Goal: Task Accomplishment & Management: Use online tool/utility

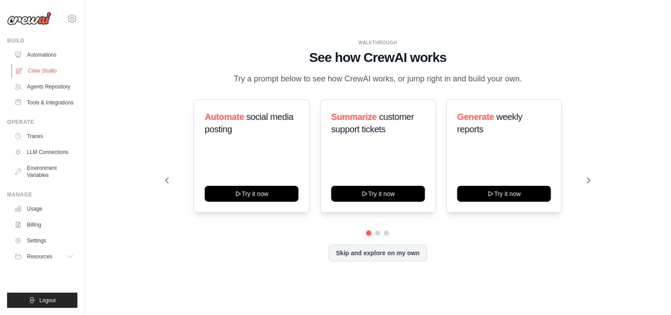
click at [40, 72] on link "Crew Studio" at bounding box center [44, 71] width 67 height 14
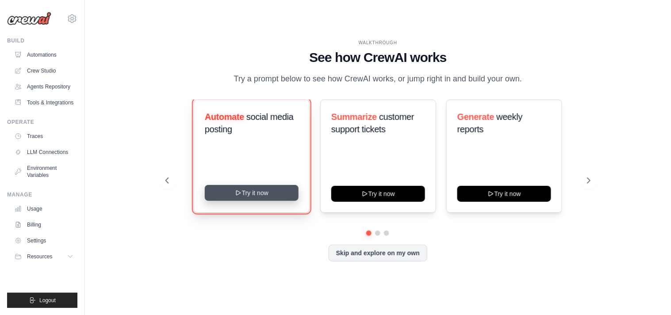
click at [258, 189] on button "Try it now" at bounding box center [252, 193] width 94 height 16
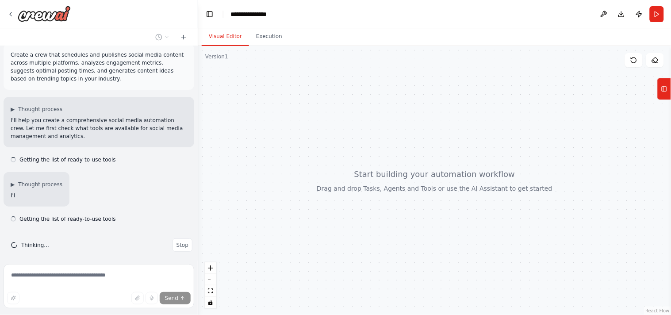
click at [414, 138] on div at bounding box center [434, 180] width 473 height 269
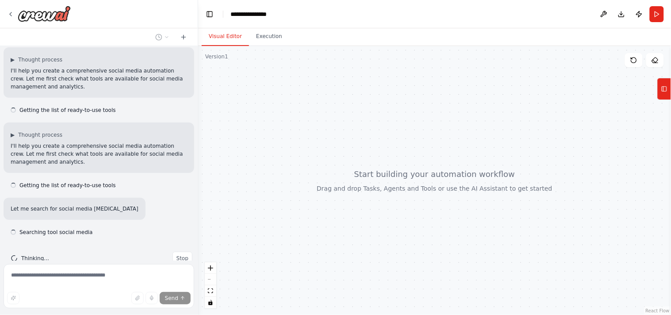
scroll to position [76, 0]
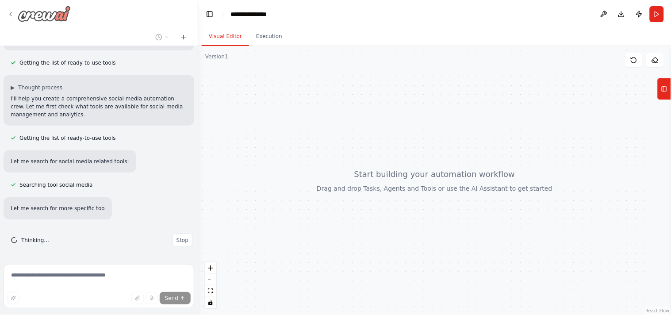
click at [8, 14] on icon at bounding box center [10, 14] width 7 height 7
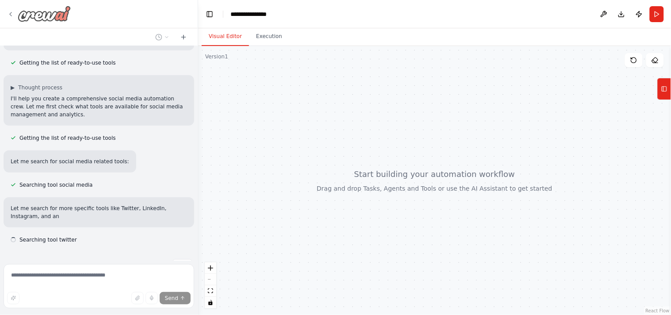
scroll to position [131, 0]
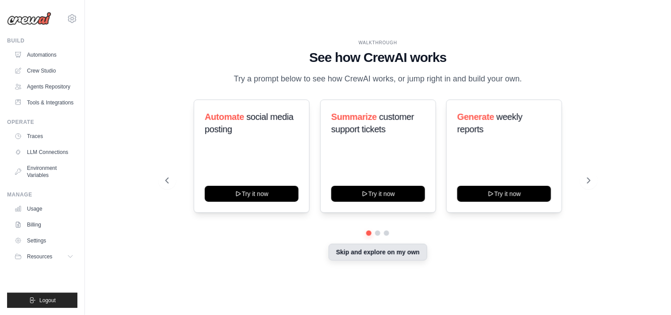
click at [379, 254] on button "Skip and explore on my own" at bounding box center [377, 252] width 99 height 17
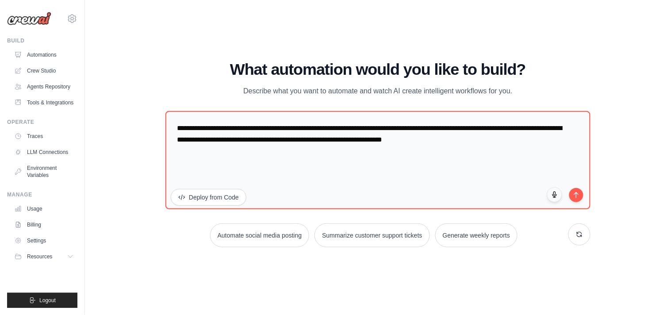
click at [379, 254] on div "WALKTHROUGH See how CrewAI works Try a prompt below to see how CrewAI works, or…" at bounding box center [377, 157] width 557 height 297
click at [49, 71] on link "Crew Studio" at bounding box center [44, 71] width 67 height 14
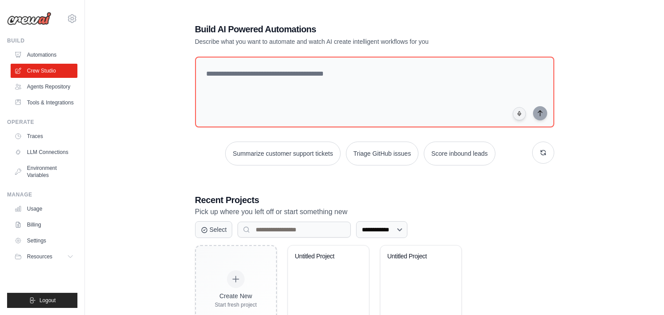
scroll to position [41, 0]
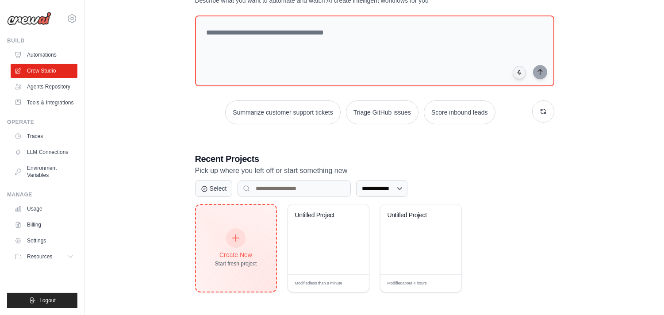
click at [244, 241] on div "Create New Start fresh project" at bounding box center [236, 248] width 42 height 38
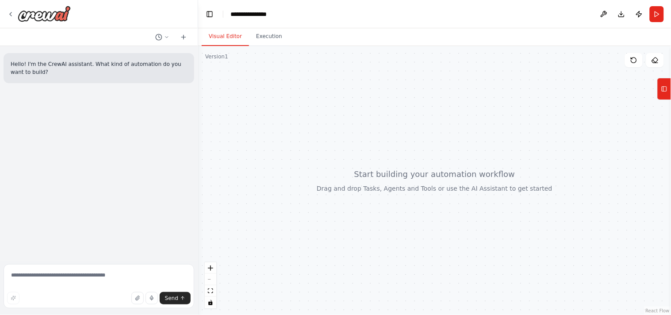
drag, startPoint x: 332, startPoint y: 188, endPoint x: 333, endPoint y: 193, distance: 4.9
click at [333, 193] on div at bounding box center [434, 180] width 473 height 269
click at [602, 18] on button at bounding box center [603, 14] width 14 height 16
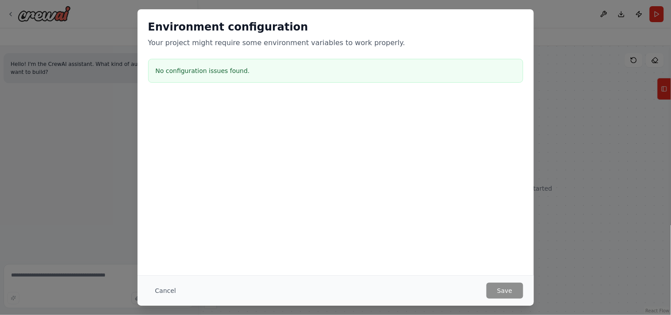
click at [670, 134] on div "Environment configuration Your project might require some environment variables…" at bounding box center [335, 157] width 671 height 315
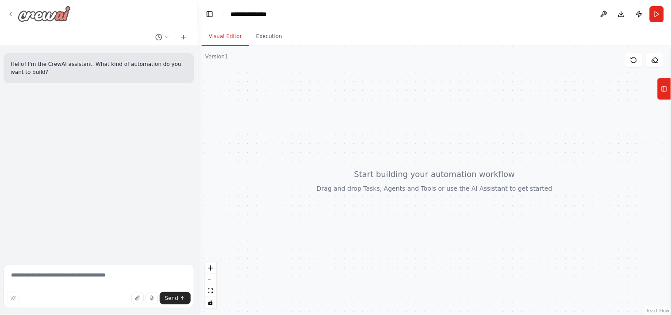
click at [14, 15] on div at bounding box center [39, 14] width 64 height 16
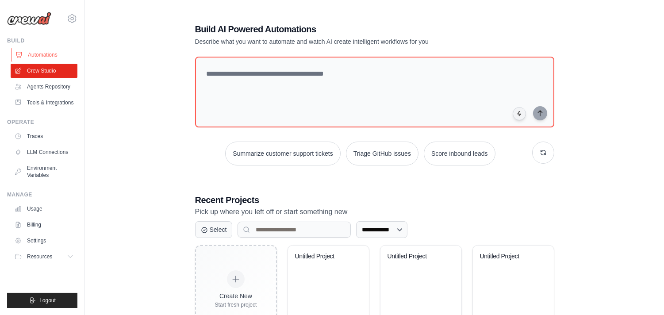
click at [47, 55] on link "Automations" at bounding box center [44, 55] width 67 height 14
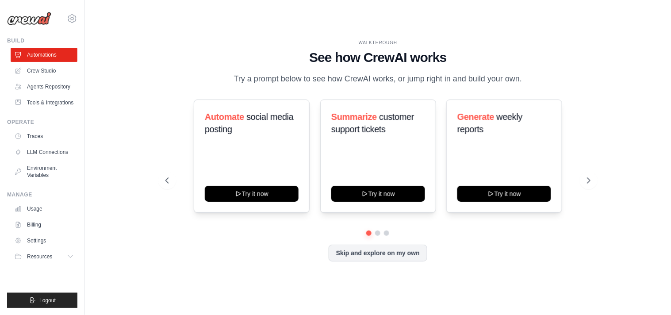
click at [410, 262] on div "WALKTHROUGH See how CrewAI works Try a prompt below to see how CrewAI works, or…" at bounding box center [378, 157] width 446 height 236
click at [399, 253] on button "Skip and explore on my own" at bounding box center [377, 252] width 99 height 17
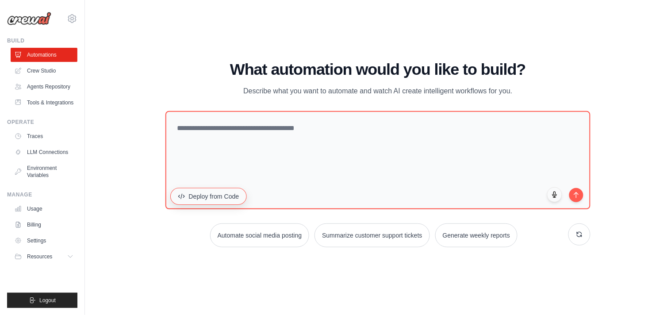
click at [203, 199] on button "Deploy from Code" at bounding box center [208, 196] width 76 height 17
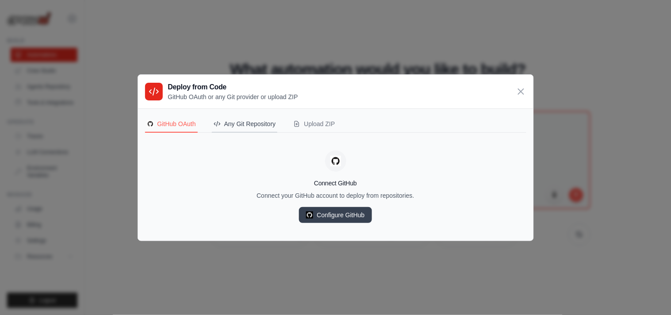
click at [233, 130] on button "Any Git Repository" at bounding box center [245, 124] width 66 height 17
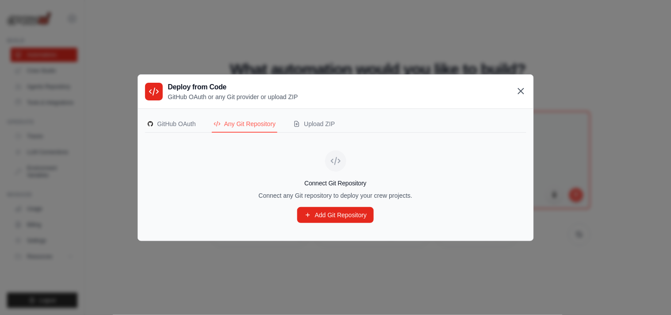
click at [516, 91] on icon at bounding box center [520, 91] width 11 height 11
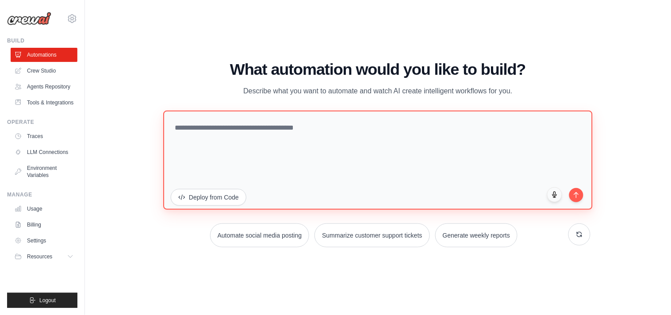
click at [419, 193] on textarea at bounding box center [377, 160] width 429 height 99
type textarea "**********"
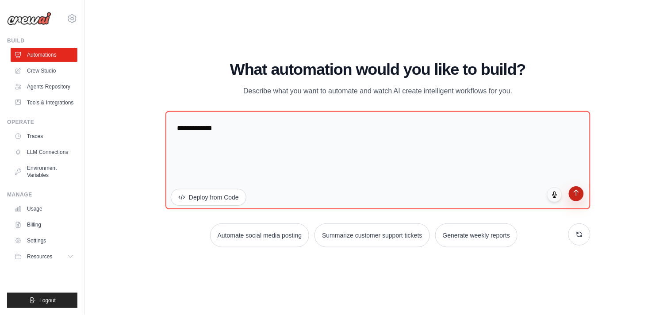
click at [577, 195] on icon "submit" at bounding box center [576, 193] width 8 height 8
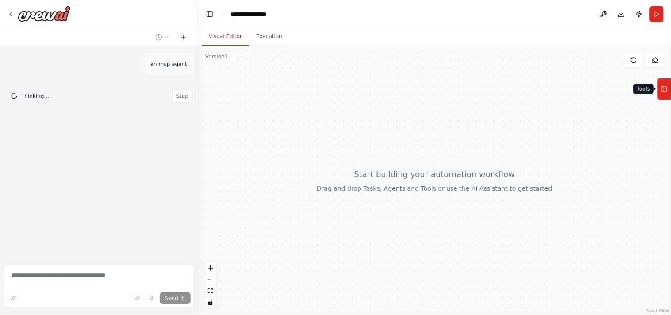
click at [668, 93] on button "Tools" at bounding box center [664, 89] width 14 height 22
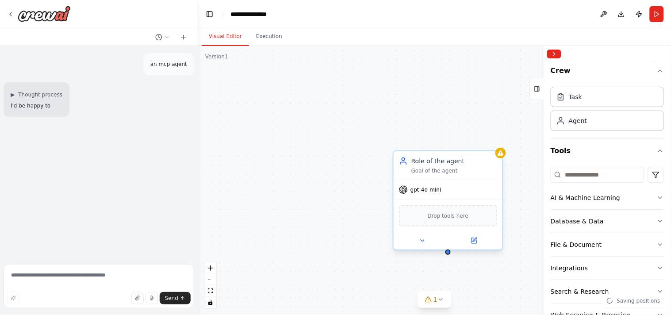
click at [436, 223] on div "Drop tools here" at bounding box center [448, 215] width 98 height 21
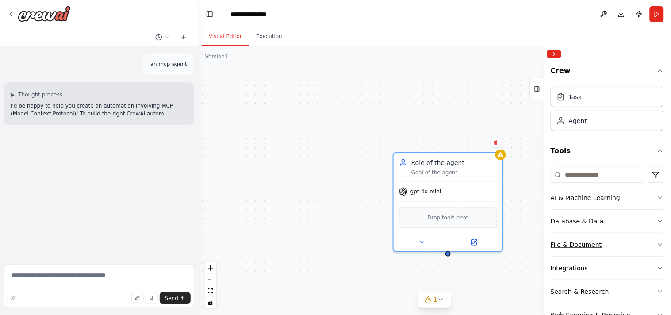
scroll to position [50, 0]
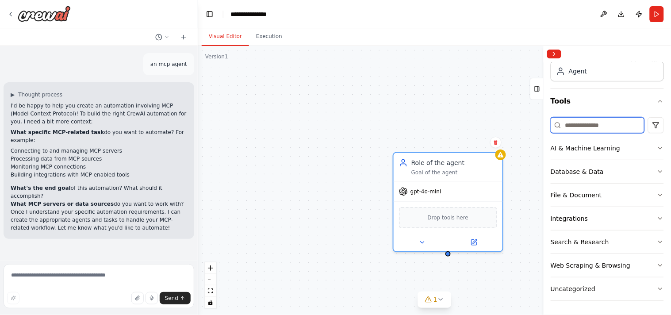
click at [613, 130] on input at bounding box center [597, 125] width 94 height 16
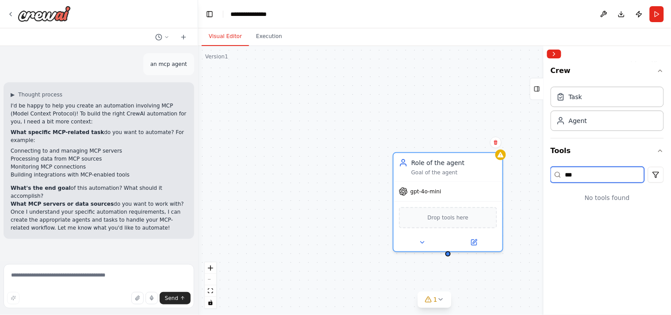
scroll to position [0, 0]
type input "*"
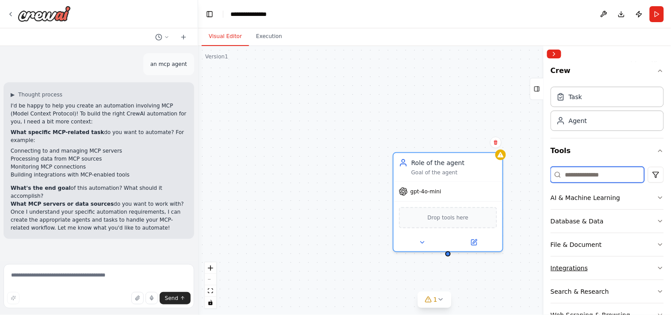
scroll to position [50, 0]
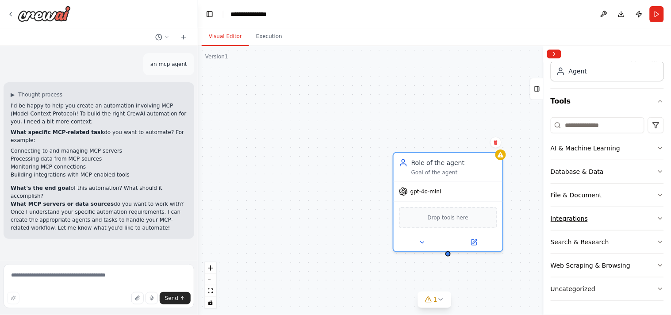
click at [607, 222] on button "Integrations" at bounding box center [606, 218] width 113 height 23
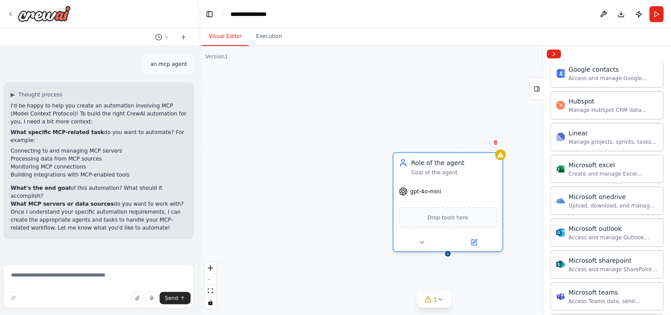
scroll to position [599, 0]
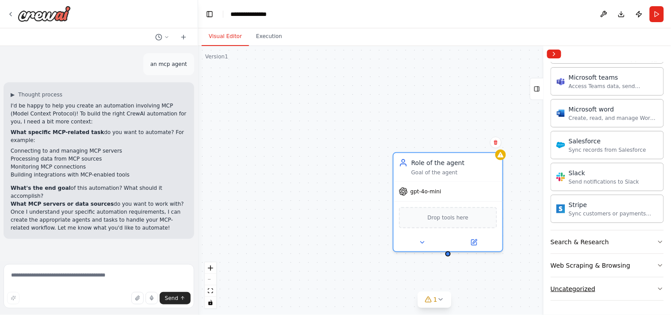
click at [576, 293] on button "Uncategorized" at bounding box center [606, 288] width 113 height 23
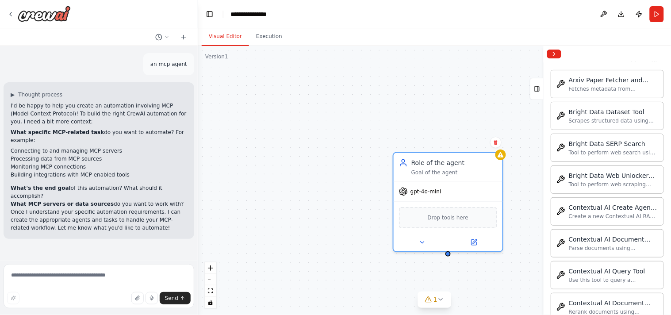
scroll to position [832, 0]
click at [582, 239] on div "Contextual AI Document Parser" at bounding box center [613, 238] width 89 height 9
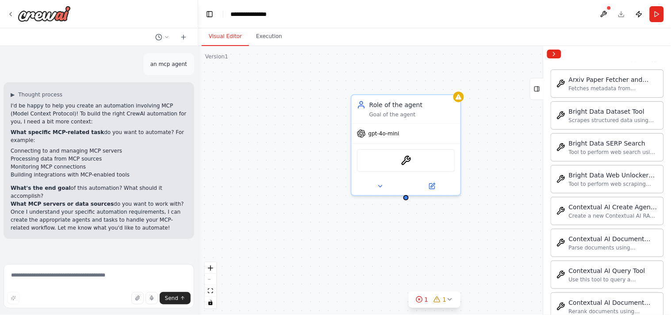
drag, startPoint x: 450, startPoint y: 259, endPoint x: 408, endPoint y: 201, distance: 71.5
click at [408, 201] on div "Role of the agent Goal of the agent gpt-4o-mini ContextualAIParseTool" at bounding box center [434, 180] width 473 height 269
click at [414, 164] on div "ContextualAIParseTool" at bounding box center [406, 158] width 98 height 23
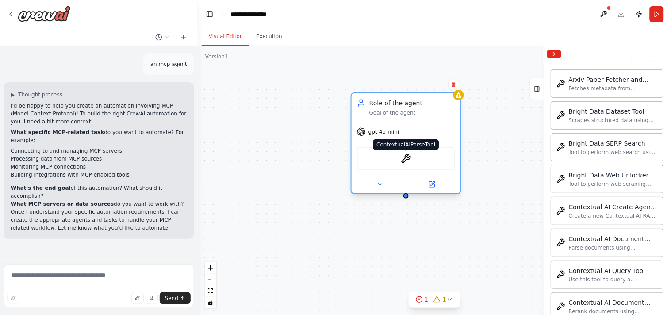
click at [405, 161] on img at bounding box center [406, 158] width 11 height 11
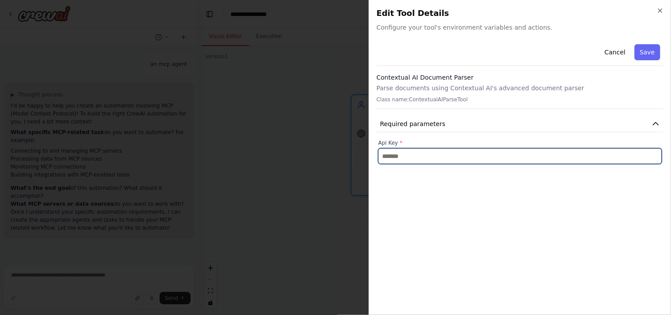
click at [405, 161] on input "text" at bounding box center [520, 156] width 284 height 16
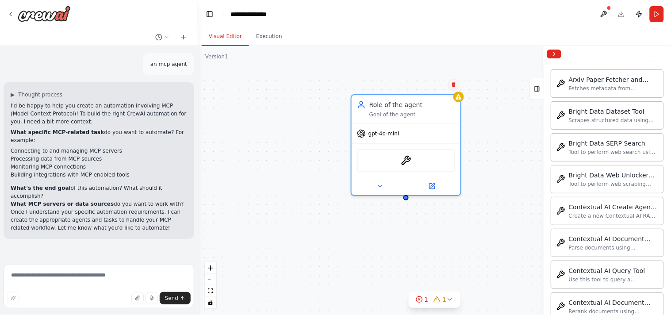
click at [450, 85] on button at bounding box center [453, 84] width 11 height 11
